Goal: Task Accomplishment & Management: Complete application form

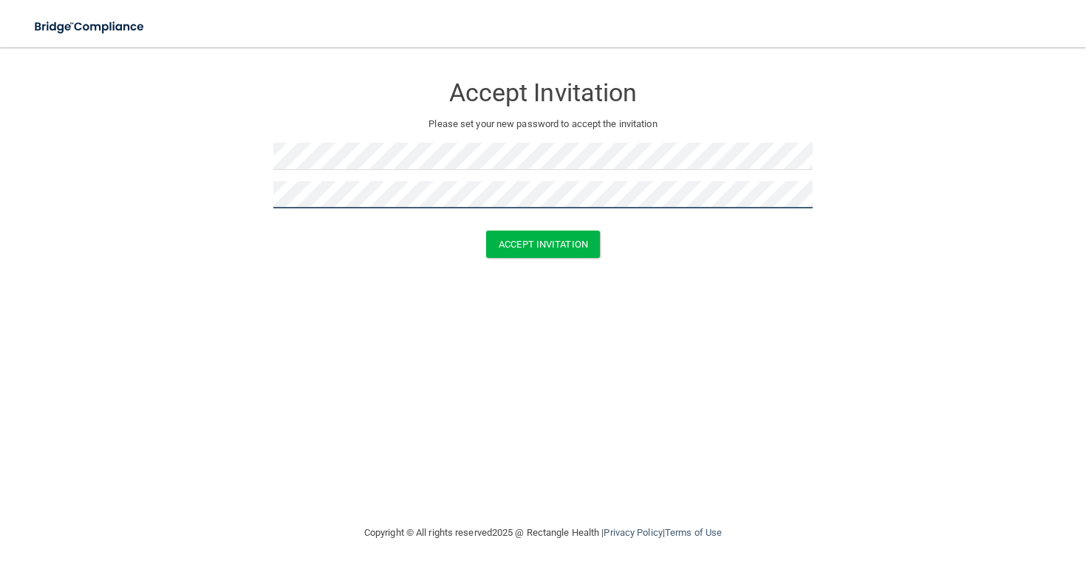
click at [543, 242] on button "Accept Invitation" at bounding box center [543, 243] width 114 height 27
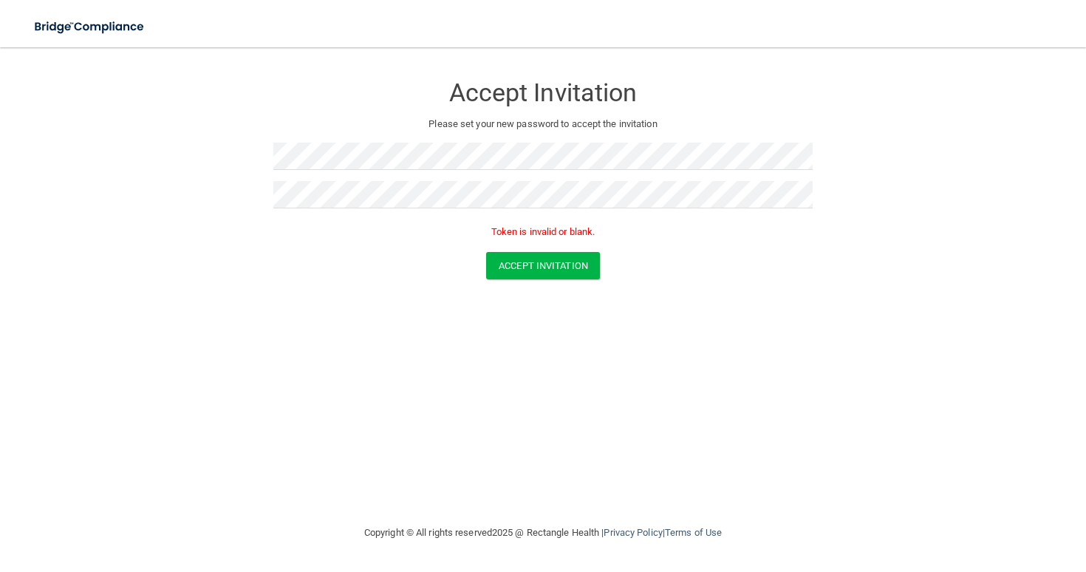
click at [659, 236] on p "Token is invalid or blank." at bounding box center [542, 232] width 539 height 18
click at [578, 261] on button "Accept Invitation" at bounding box center [543, 265] width 114 height 27
click at [110, 25] on img at bounding box center [90, 27] width 136 height 30
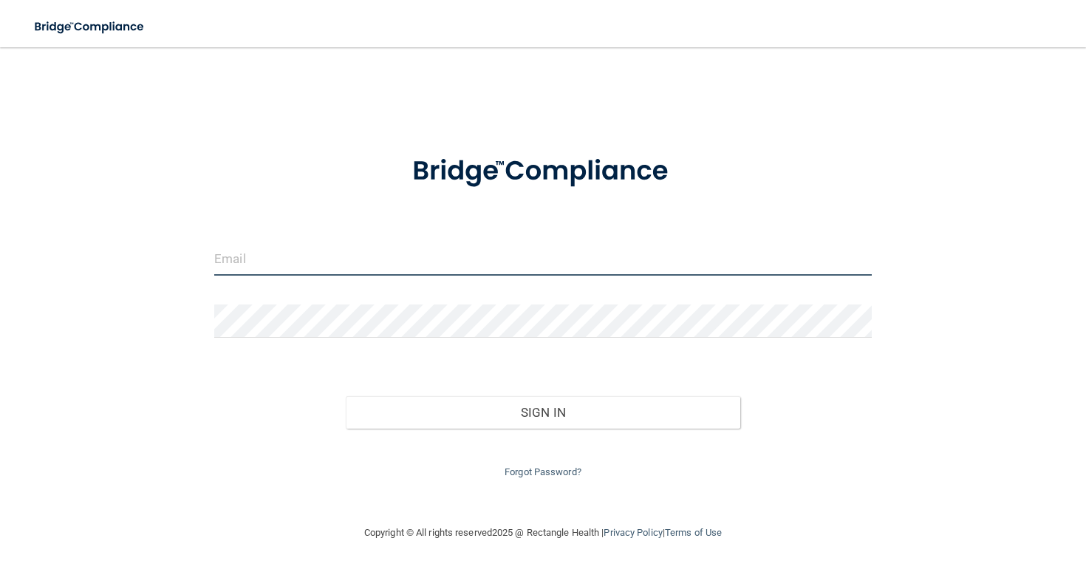
type input "[EMAIL_ADDRESS][DOMAIN_NAME]"
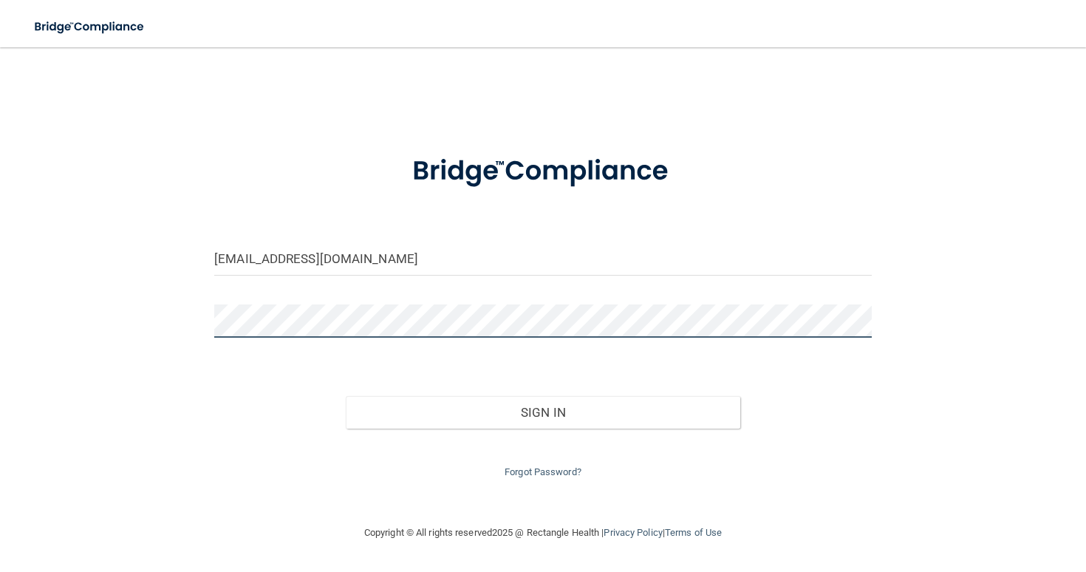
click at [542, 408] on button "Sign In" at bounding box center [543, 412] width 394 height 33
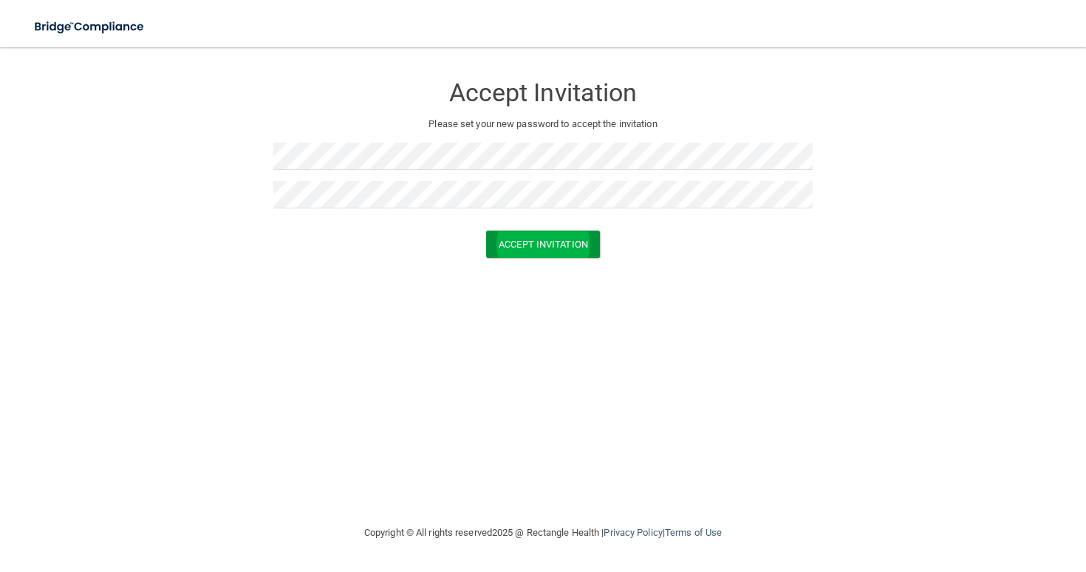
click at [581, 250] on button "Accept Invitation" at bounding box center [543, 243] width 114 height 27
click at [543, 242] on button "Accept Invitation" at bounding box center [543, 243] width 114 height 27
click at [549, 264] on button "Accept Invitation" at bounding box center [543, 265] width 114 height 27
